Goal: Task Accomplishment & Management: Complete application form

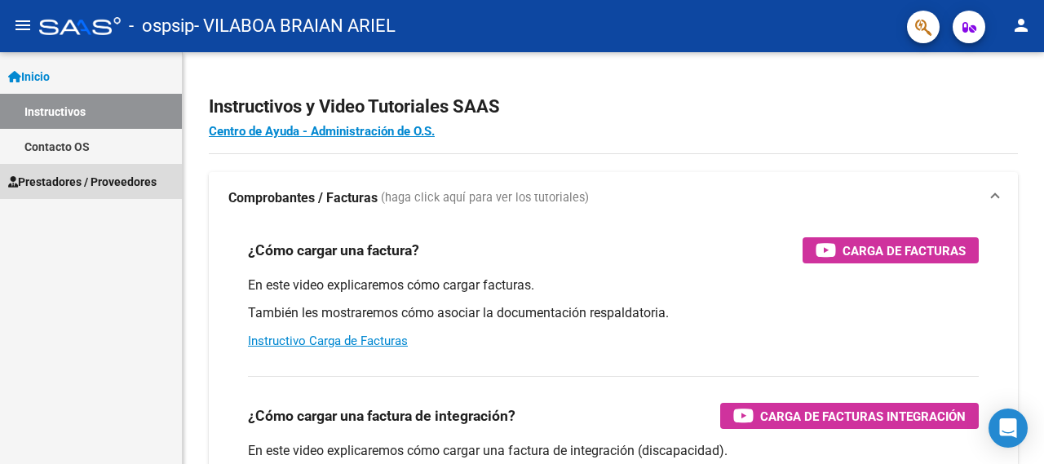
click at [108, 181] on span "Prestadores / Proveedores" at bounding box center [82, 182] width 148 height 18
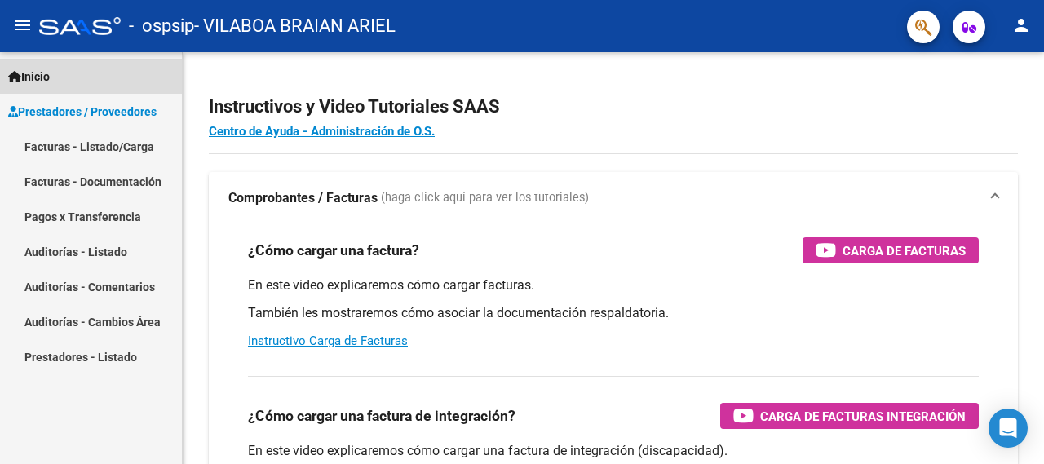
click at [69, 79] on link "Inicio" at bounding box center [91, 76] width 182 height 35
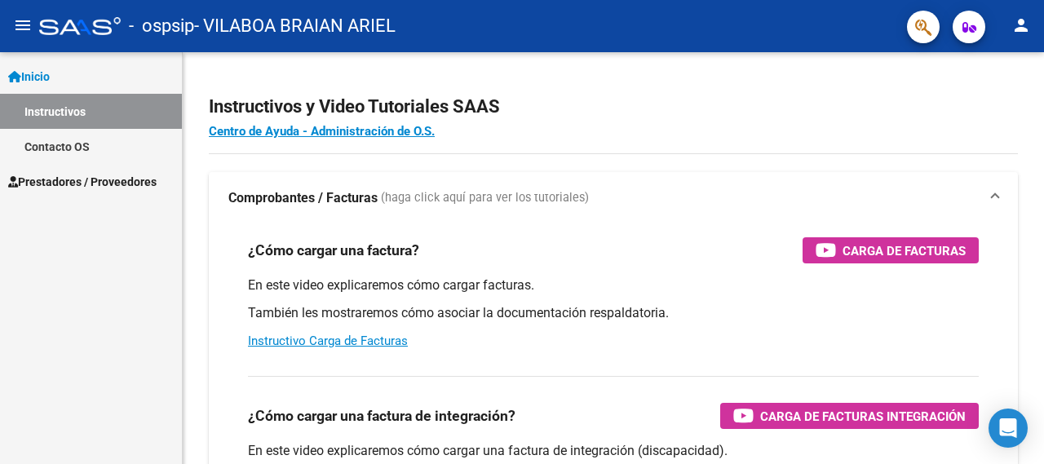
click at [101, 143] on link "Contacto OS" at bounding box center [91, 146] width 182 height 35
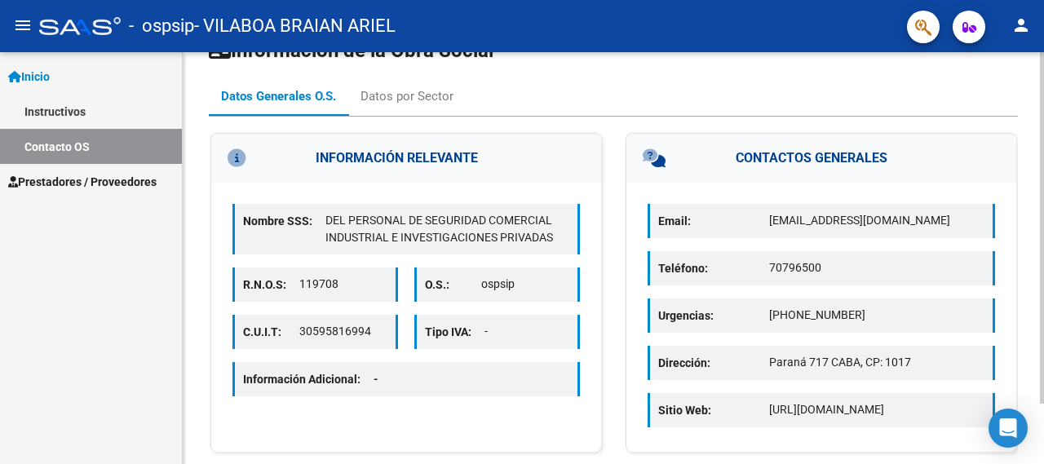
scroll to position [71, 0]
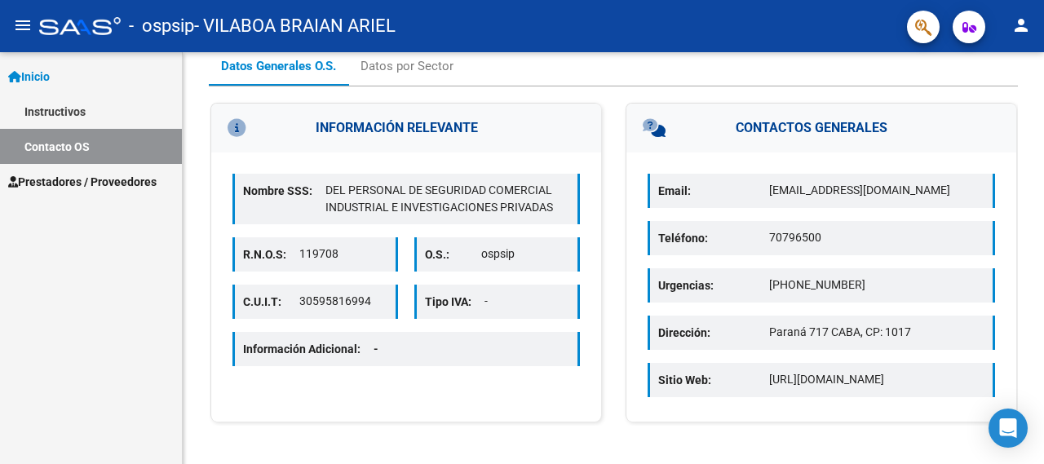
click at [112, 175] on span "Prestadores / Proveedores" at bounding box center [82, 182] width 148 height 18
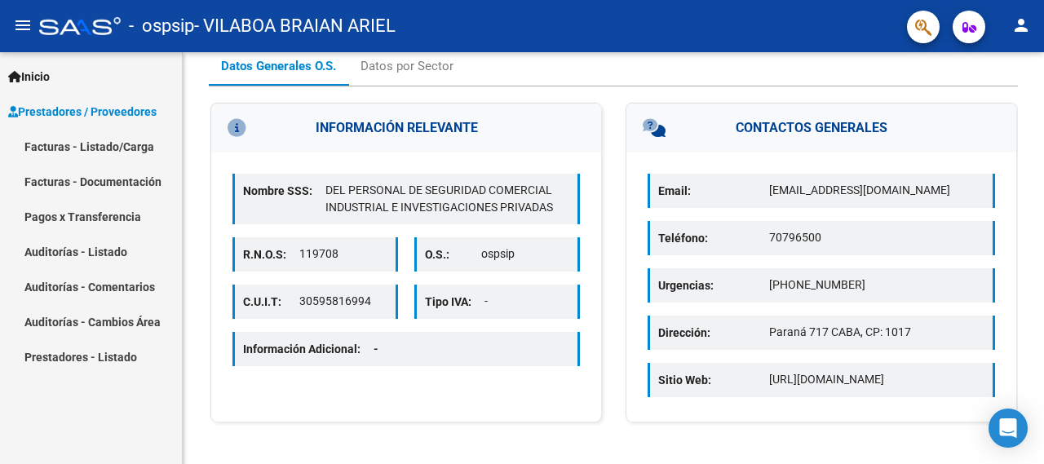
click at [118, 181] on link "Facturas - Documentación" at bounding box center [91, 181] width 182 height 35
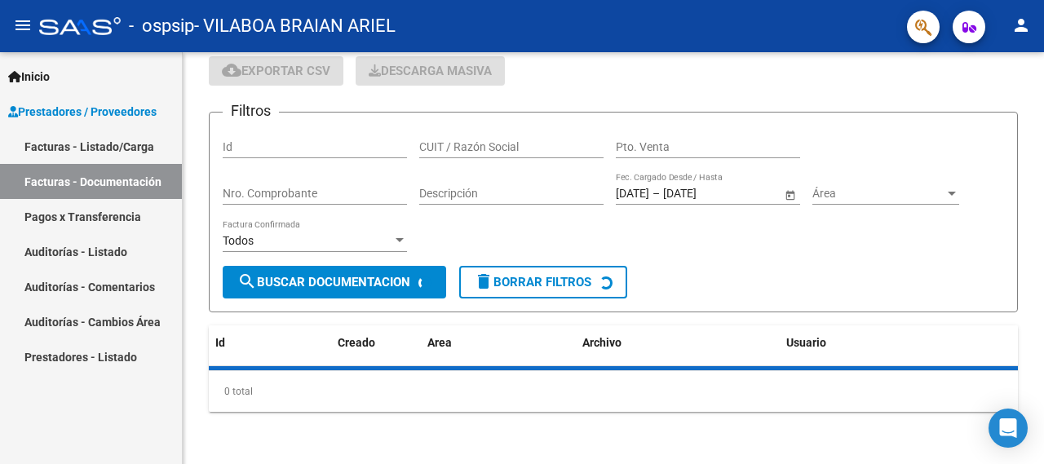
scroll to position [62, 0]
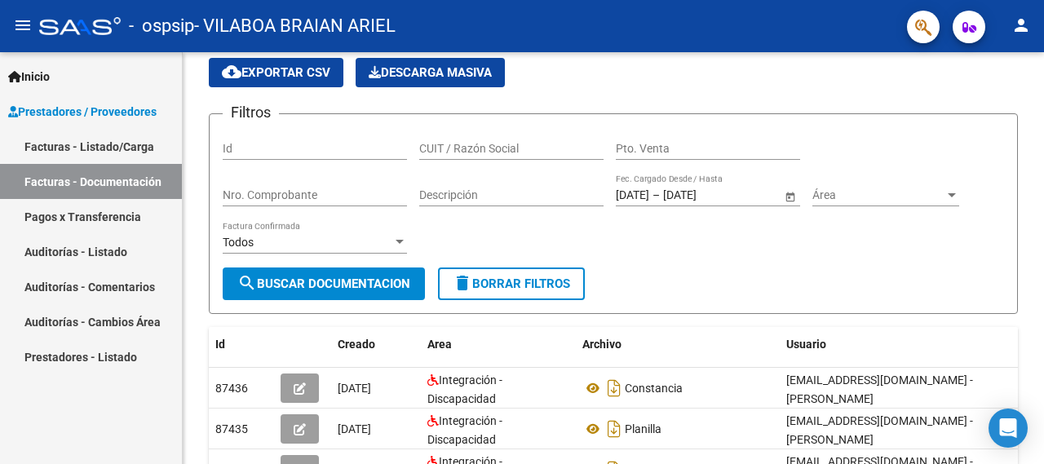
click at [112, 151] on link "Facturas - Listado/Carga" at bounding box center [91, 146] width 182 height 35
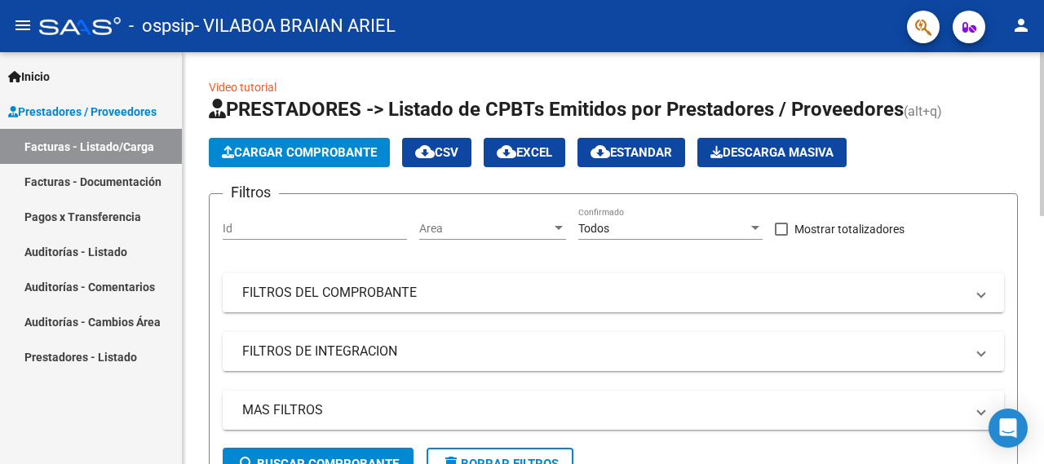
click at [291, 157] on span "Cargar Comprobante" at bounding box center [299, 152] width 155 height 15
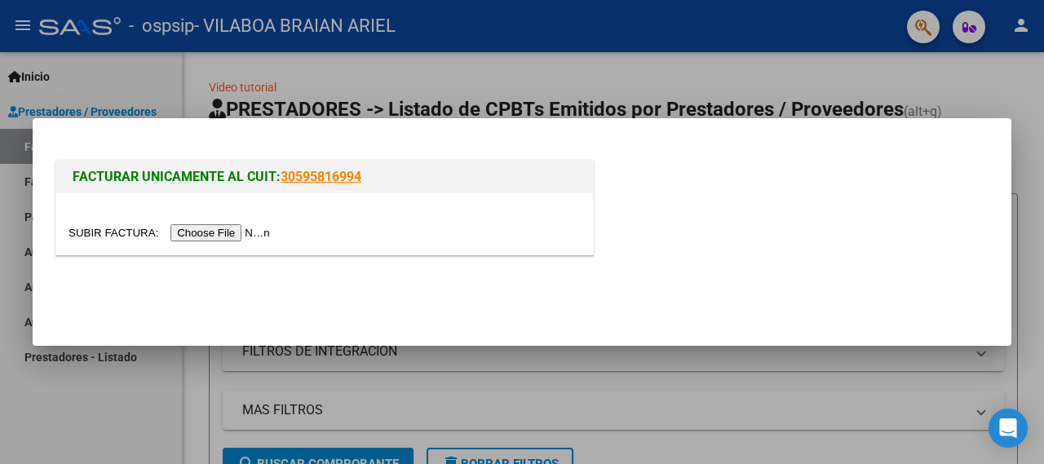
click at [100, 237] on input "file" at bounding box center [171, 232] width 206 height 17
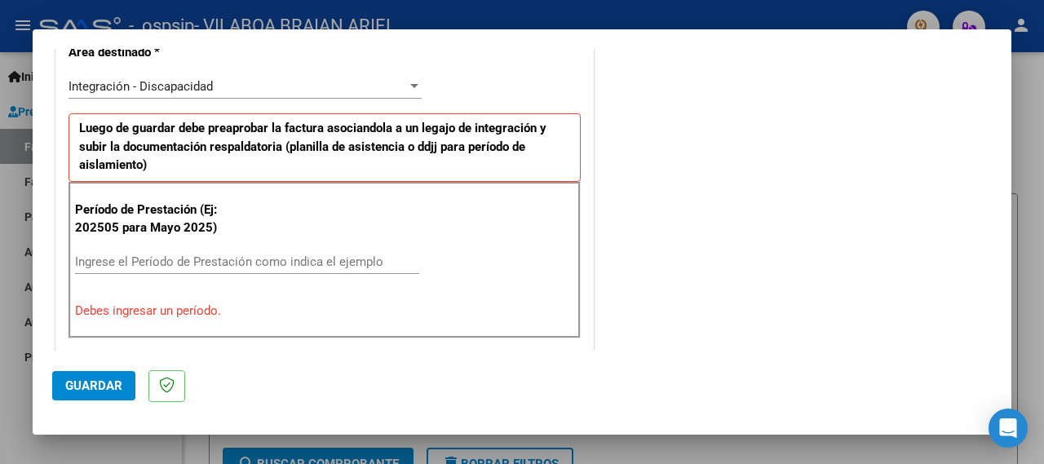
scroll to position [440, 0]
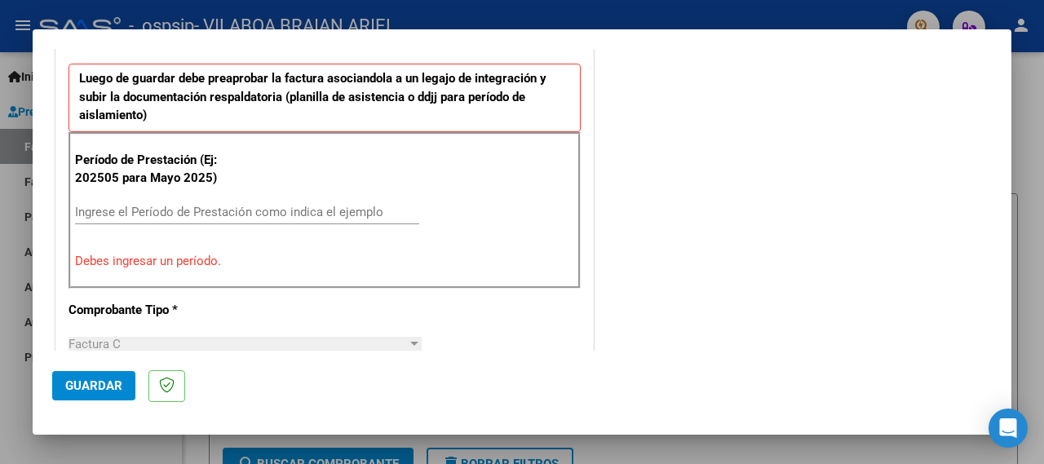
click at [338, 211] on input "Ingrese el Período de Prestación como indica el ejemplo" at bounding box center [247, 212] width 344 height 15
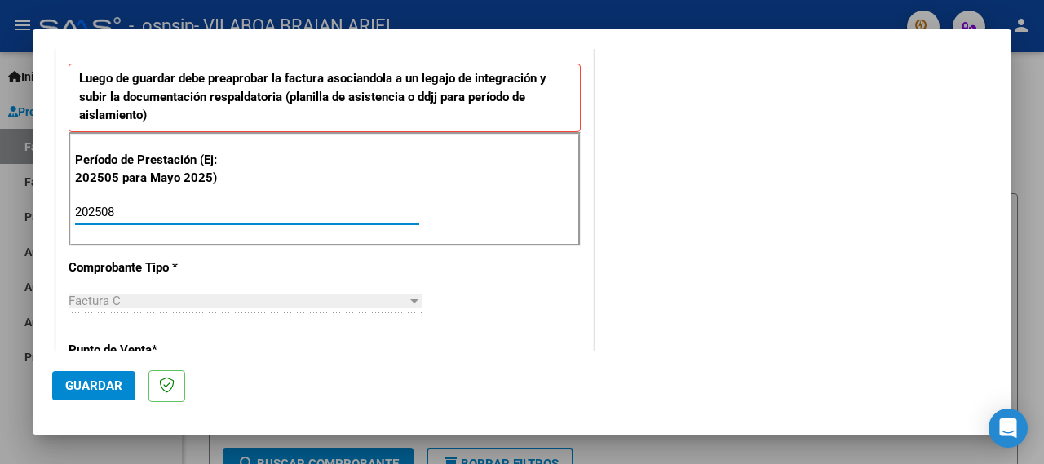
type input "202508"
click at [519, 288] on div "CUIT * 20-34306107-3 Ingresar CUIT ANALISIS PRESTADOR VILABOA BRAIAN [PERSON_NA…" at bounding box center [324, 445] width 536 height 1264
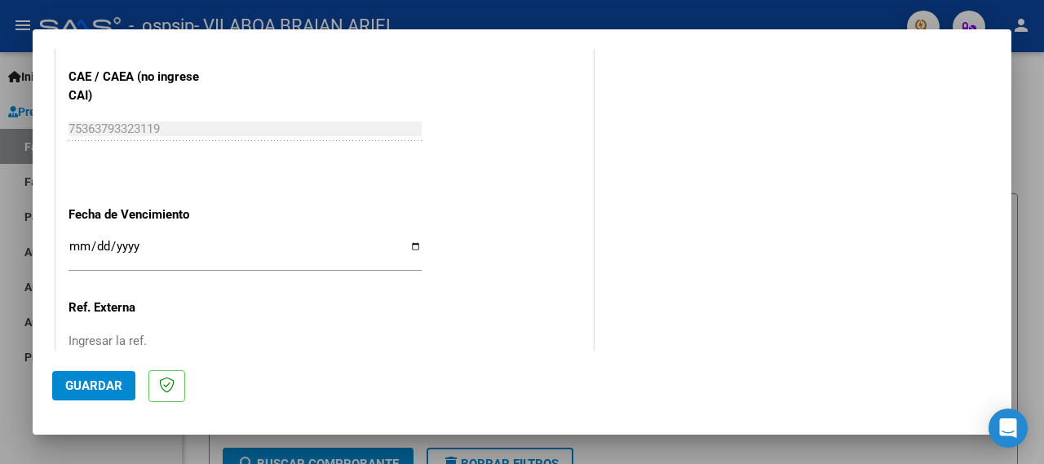
scroll to position [1057, 0]
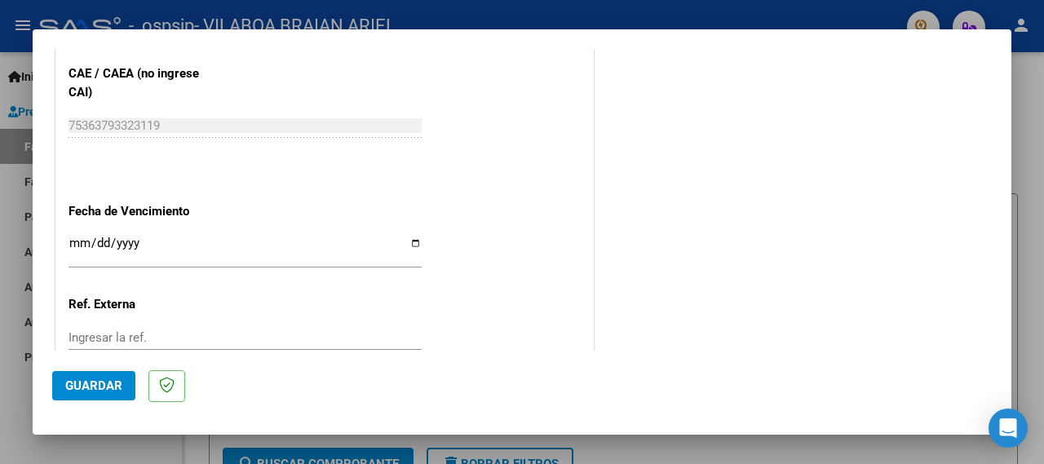
click at [405, 236] on input "Ingresar la fecha" at bounding box center [244, 249] width 353 height 26
type input "[DATE]"
click at [260, 325] on div "Ingresar la ref." at bounding box center [244, 337] width 353 height 24
click at [95, 381] on span "Guardar" at bounding box center [93, 385] width 57 height 15
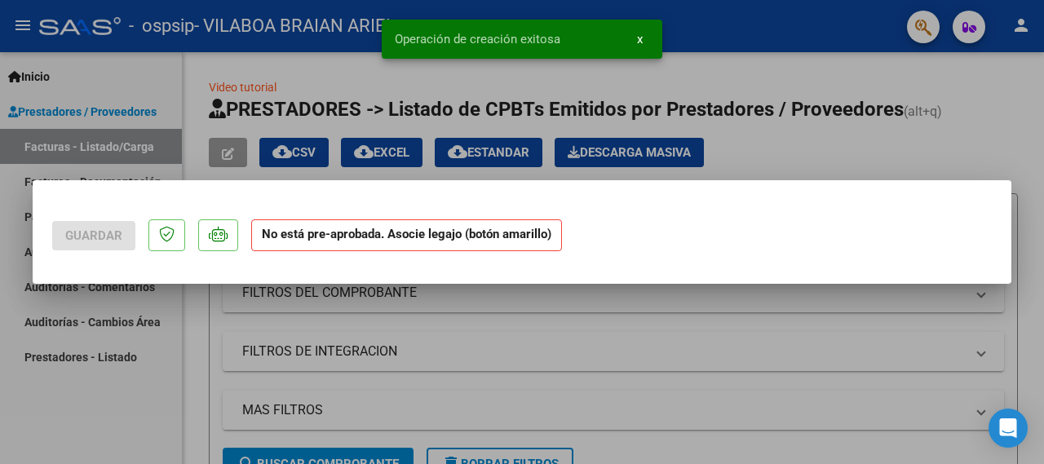
scroll to position [0, 0]
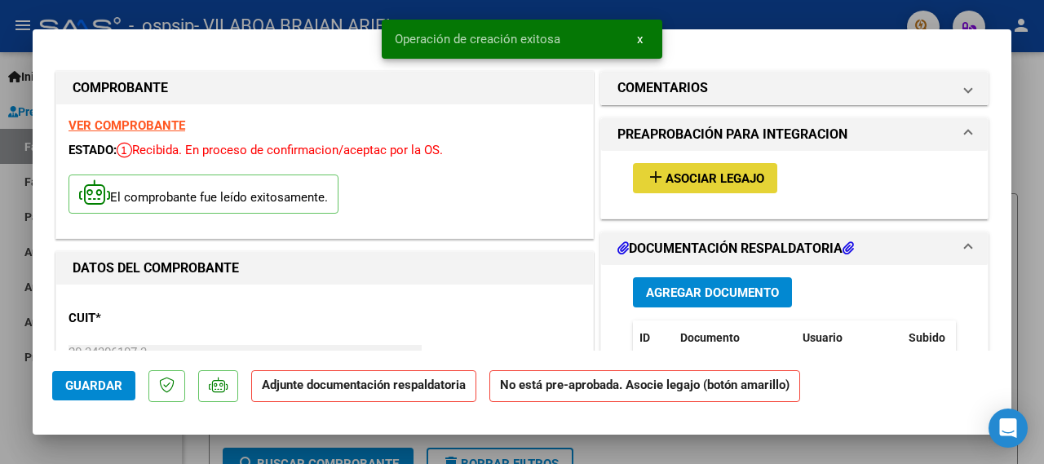
click at [713, 177] on span "Asociar Legajo" at bounding box center [714, 178] width 99 height 15
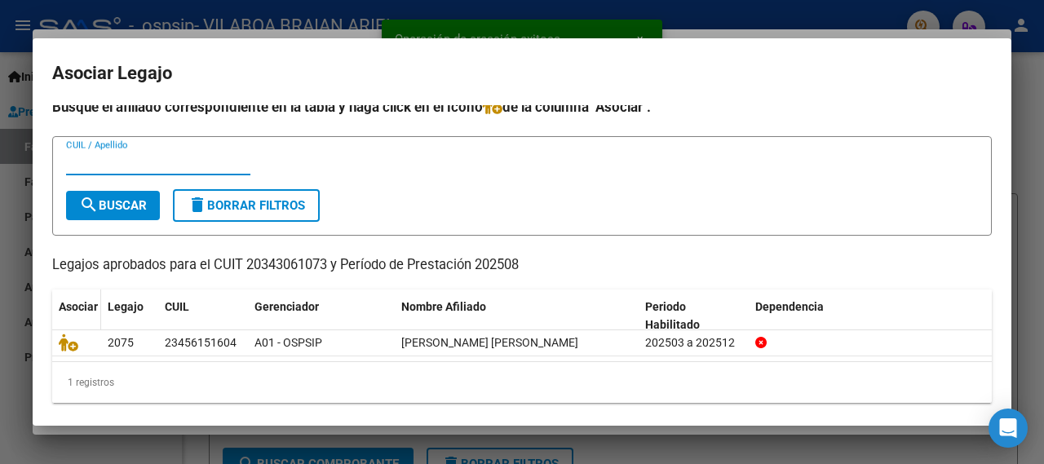
scroll to position [16, 0]
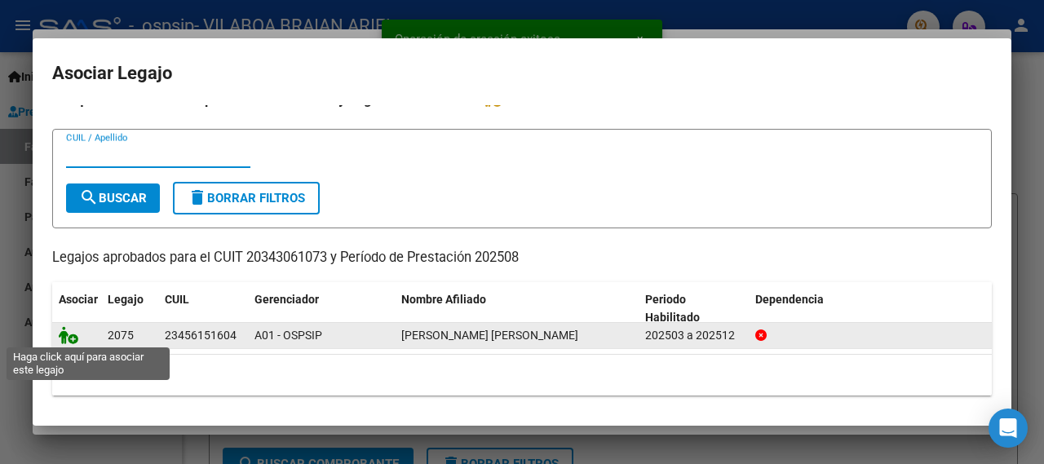
click at [73, 338] on icon at bounding box center [69, 335] width 20 height 18
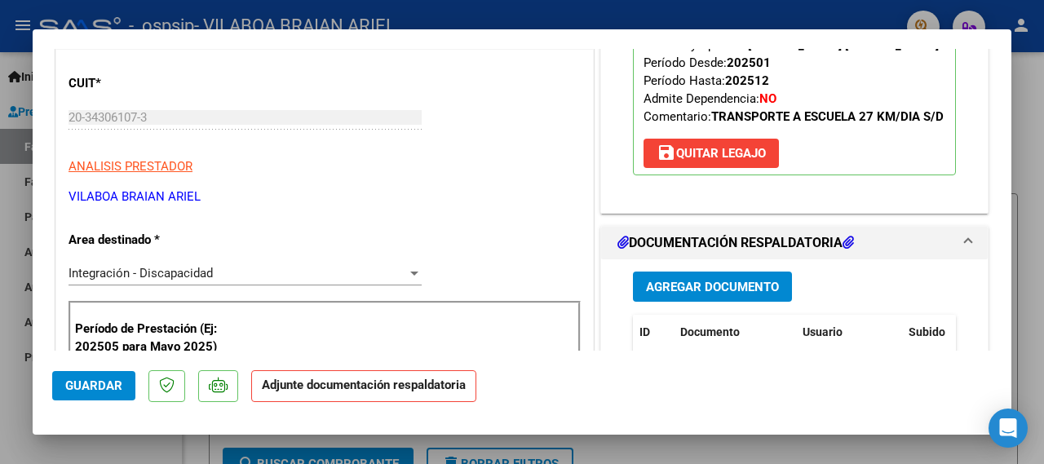
scroll to position [264, 0]
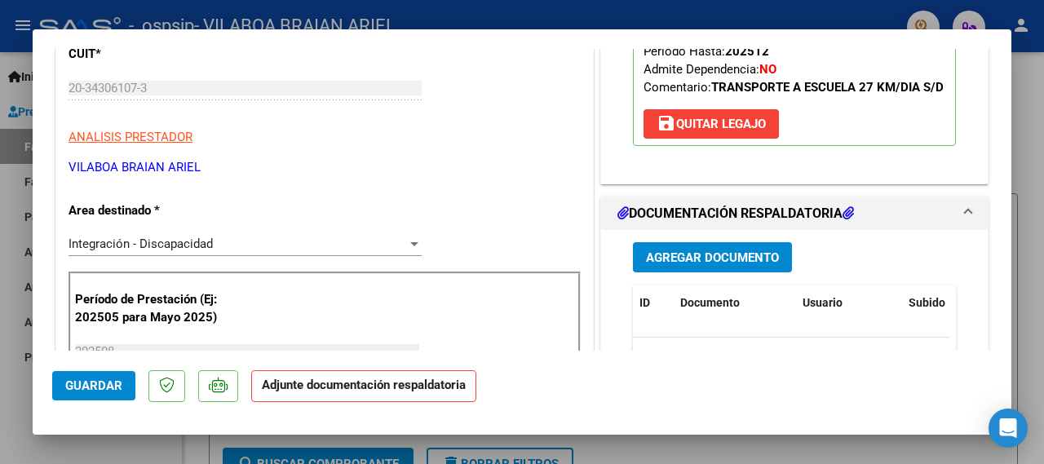
click at [733, 265] on span "Agregar Documento" at bounding box center [712, 257] width 133 height 15
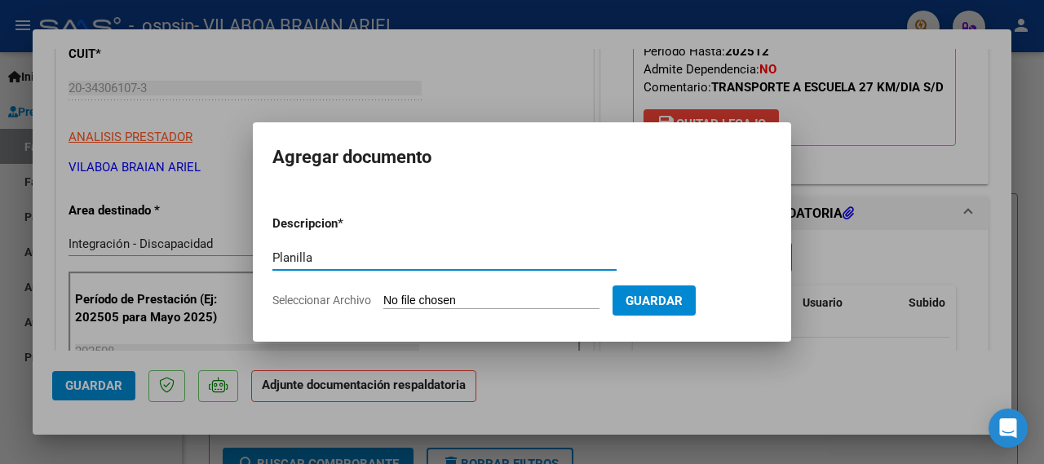
type input "Planilla"
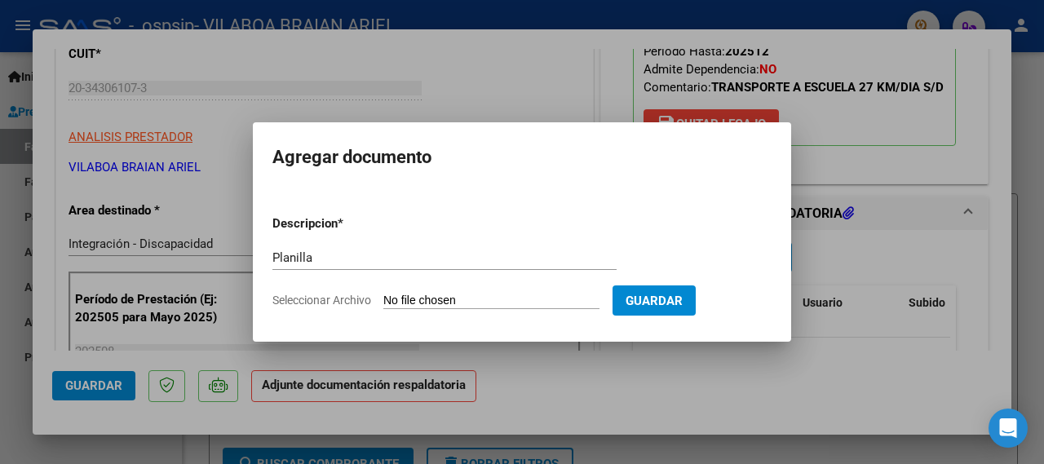
click at [407, 296] on input "Seleccionar Archivo" at bounding box center [491, 301] width 216 height 15
type input "C:\fakepath\Planilla [PERSON_NAME] [PERSON_NAME].pdf"
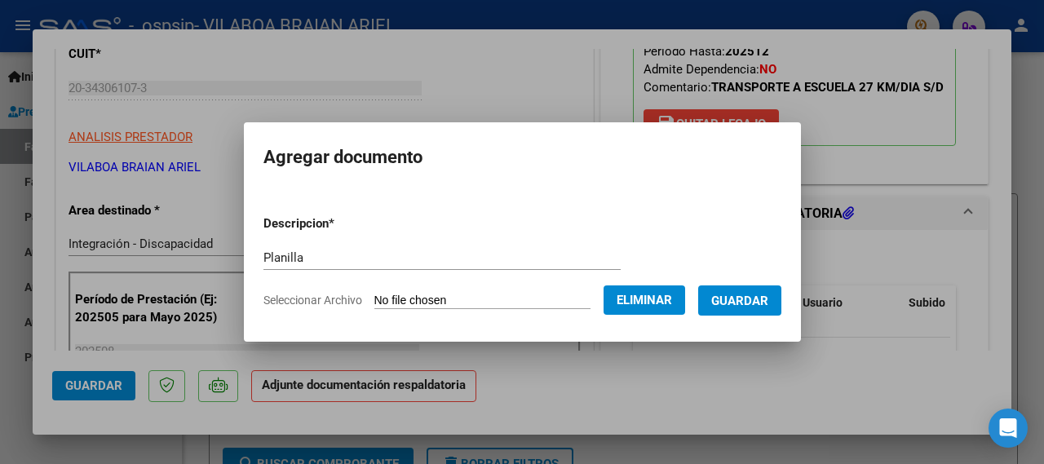
click at [768, 304] on span "Guardar" at bounding box center [739, 301] width 57 height 15
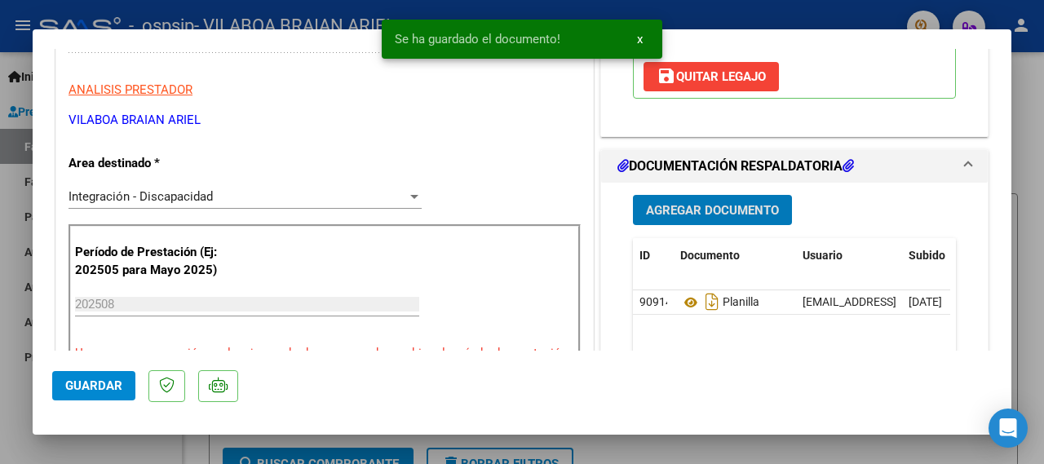
scroll to position [352, 0]
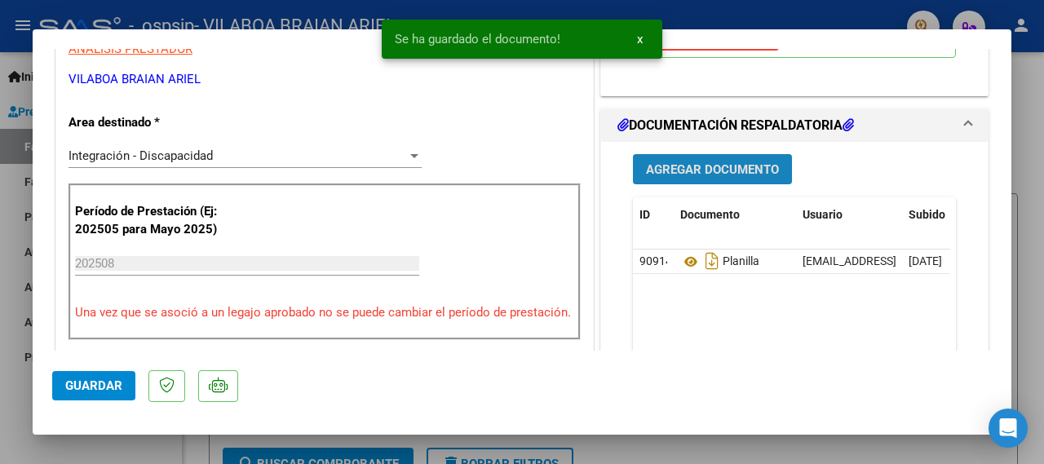
click at [678, 177] on span "Agregar Documento" at bounding box center [712, 169] width 133 height 15
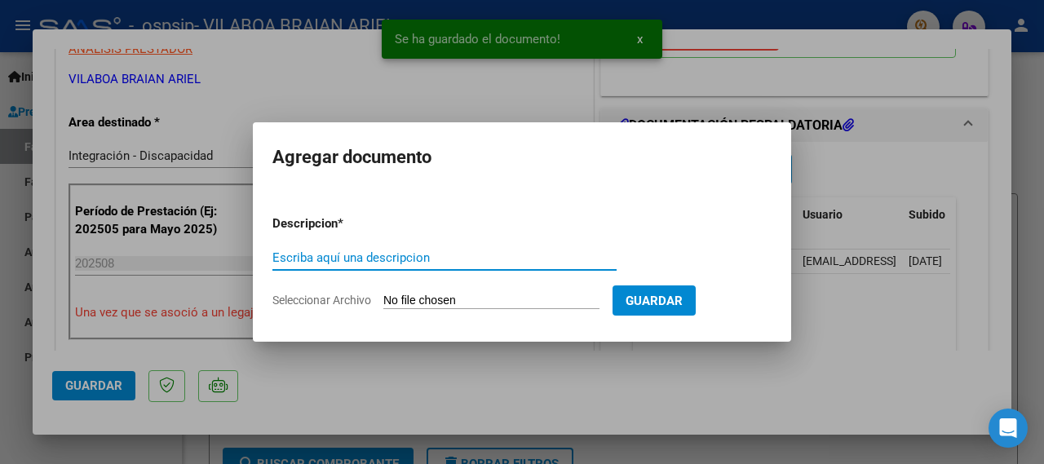
click at [378, 261] on input "Escriba aquí una descripcion" at bounding box center [444, 257] width 344 height 15
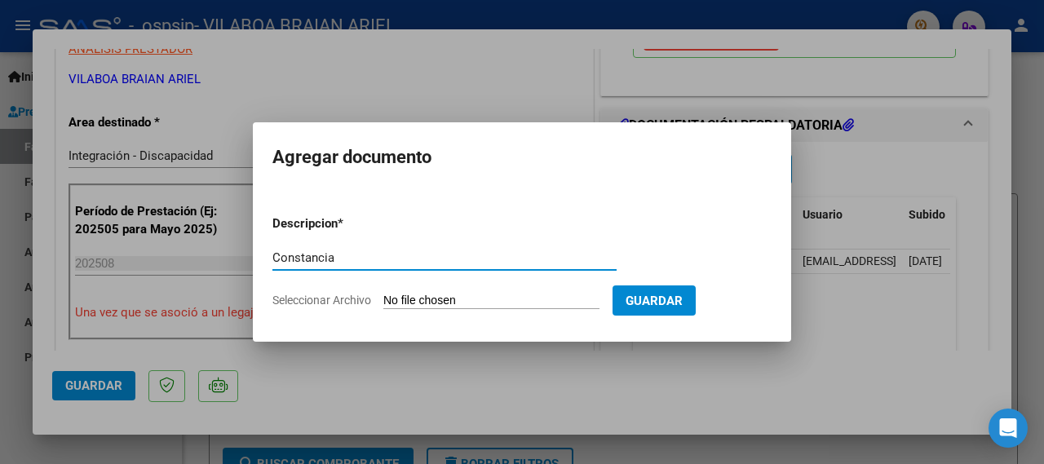
type input "Constancia"
click at [431, 294] on input "Seleccionar Archivo" at bounding box center [491, 301] width 216 height 15
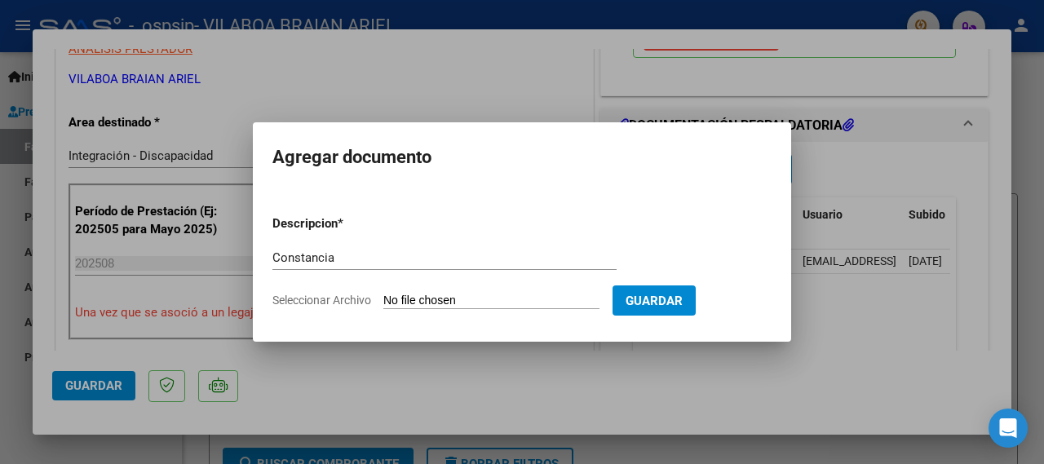
type input "C:\fakepath\[PERSON_NAME].pdf"
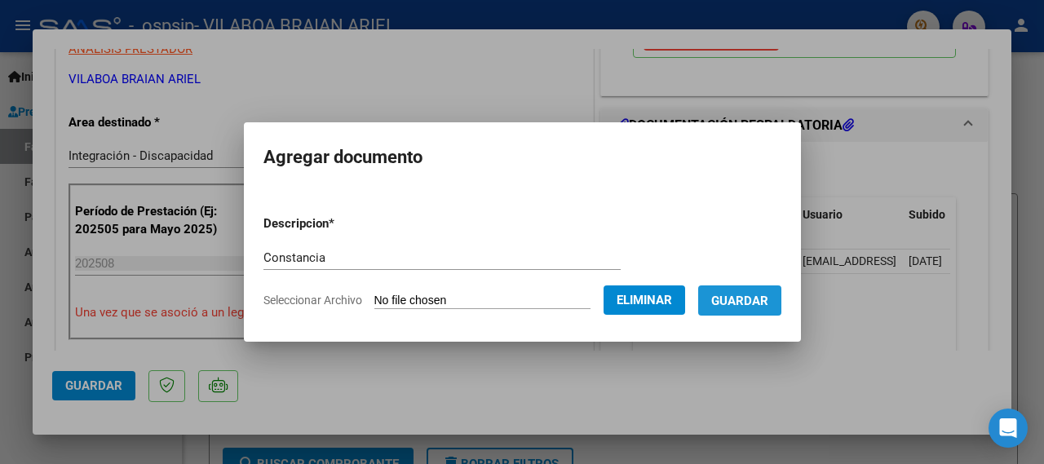
click at [751, 302] on span "Guardar" at bounding box center [739, 301] width 57 height 15
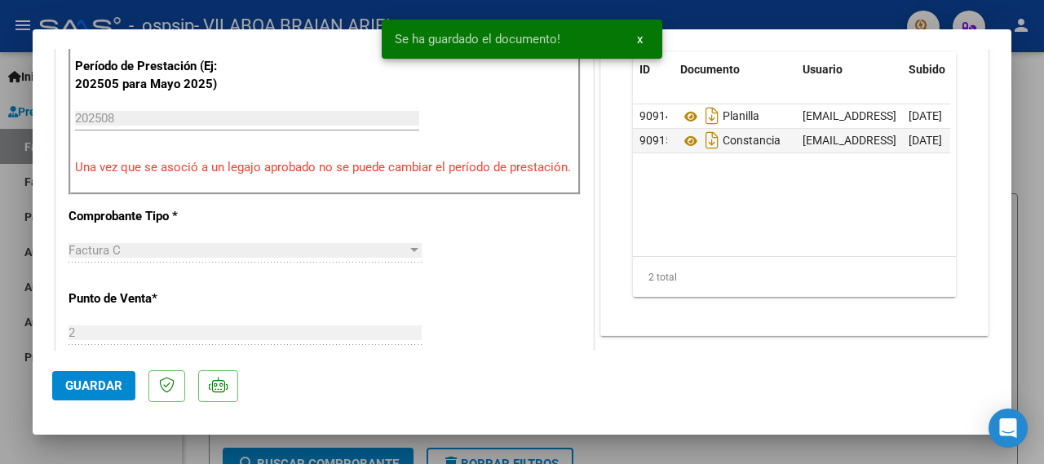
scroll to position [528, 0]
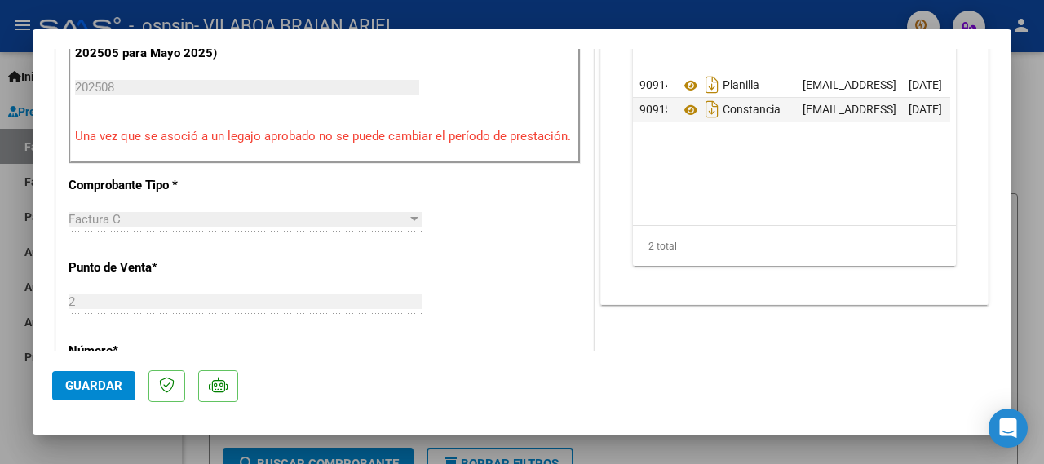
click at [103, 379] on span "Guardar" at bounding box center [93, 385] width 57 height 15
click at [19, 392] on div at bounding box center [522, 232] width 1044 height 464
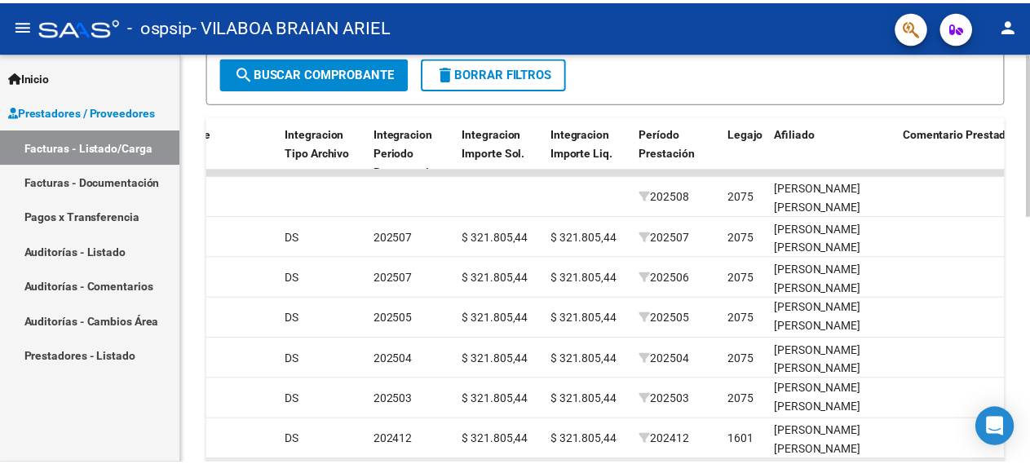
scroll to position [377, 0]
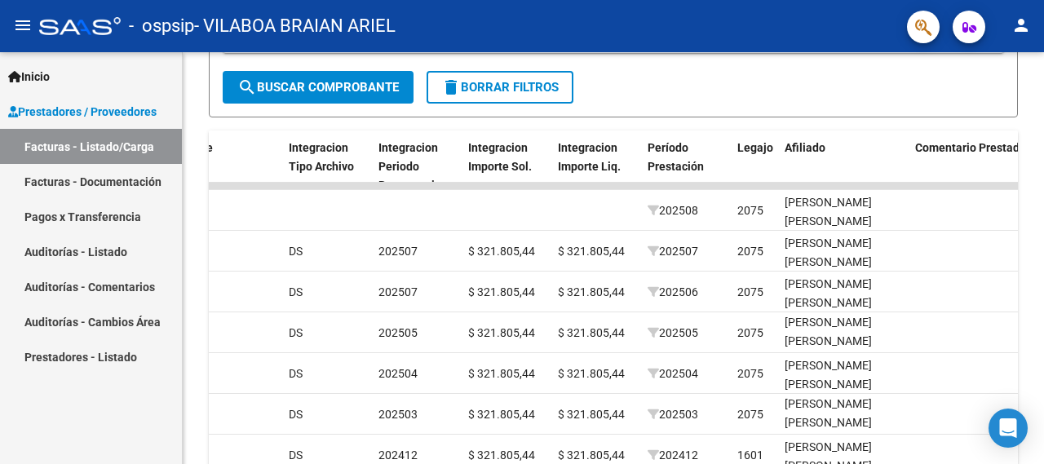
click at [1025, 25] on mat-icon "person" at bounding box center [1021, 25] width 20 height 20
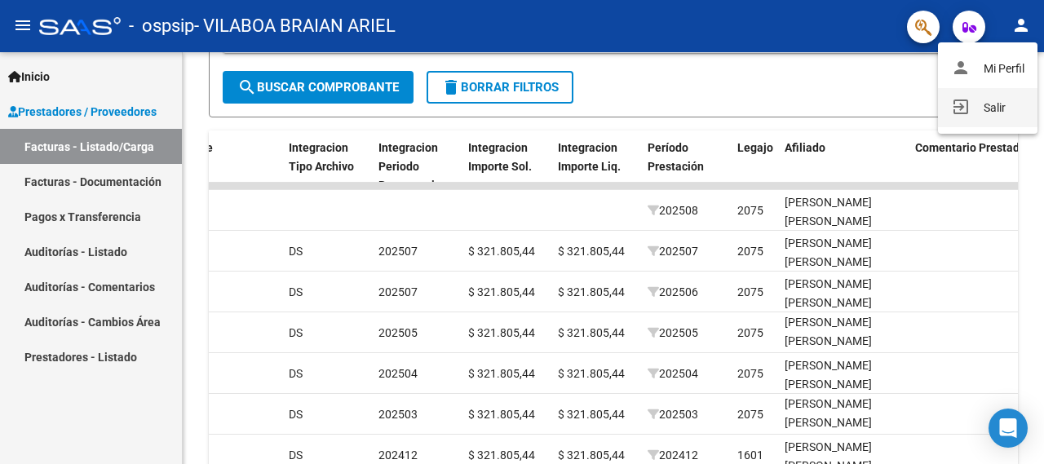
click at [995, 106] on button "exit_to_app Salir" at bounding box center [987, 107] width 99 height 39
